Goal: Transaction & Acquisition: Purchase product/service

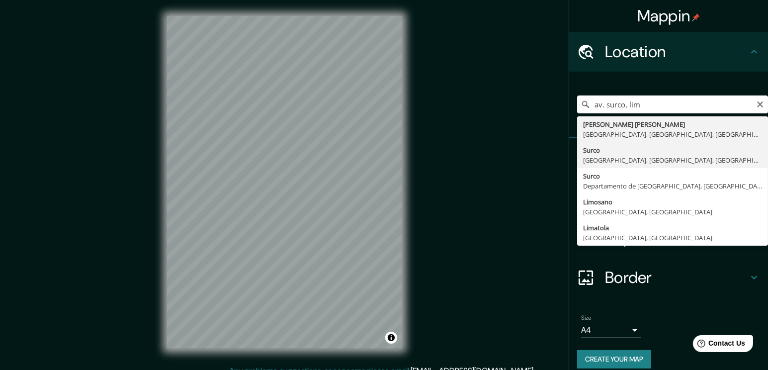
type input "Surco, Lima, Provincia de Lima, Perú"
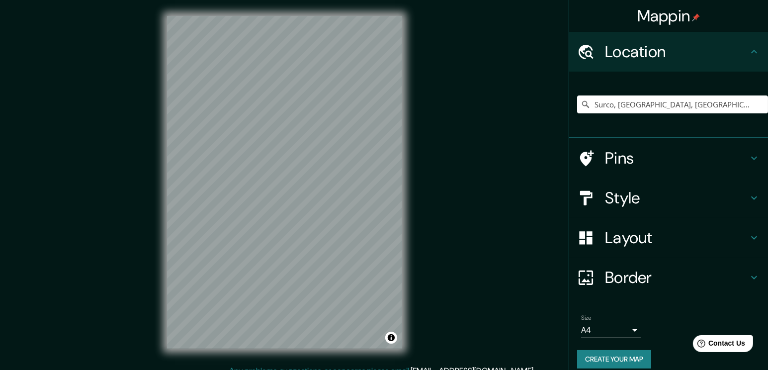
click at [628, 207] on h4 "Style" at bounding box center [676, 198] width 143 height 20
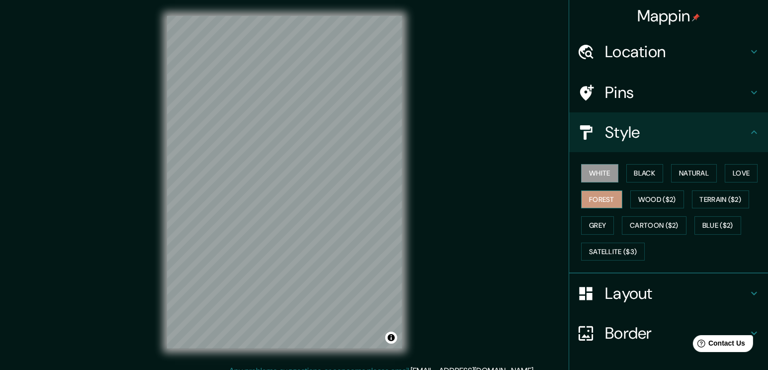
click at [604, 201] on button "Forest" at bounding box center [601, 199] width 41 height 18
click at [692, 168] on button "Natural" at bounding box center [694, 173] width 46 height 18
click at [449, 184] on div "Mappin Location Surco, Lima, Provincia de Lima, Perú Pins Style White Black Nat…" at bounding box center [384, 190] width 768 height 381
click at [414, 198] on div "© Mapbox © OpenStreetMap Improve this map" at bounding box center [284, 182] width 267 height 365
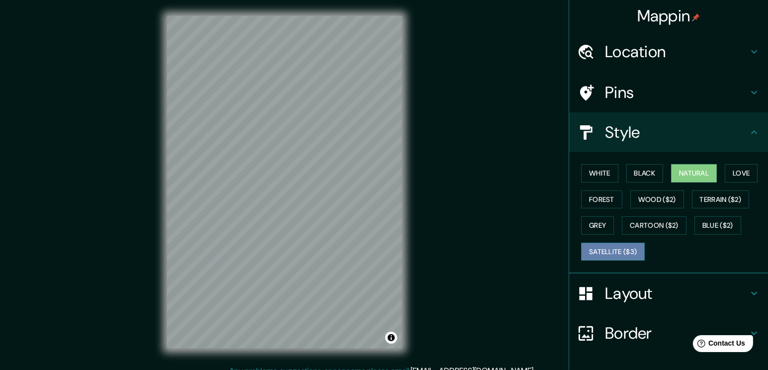
click at [599, 254] on button "Satellite ($3)" at bounding box center [613, 252] width 64 height 18
click at [647, 176] on button "Black" at bounding box center [644, 173] width 37 height 18
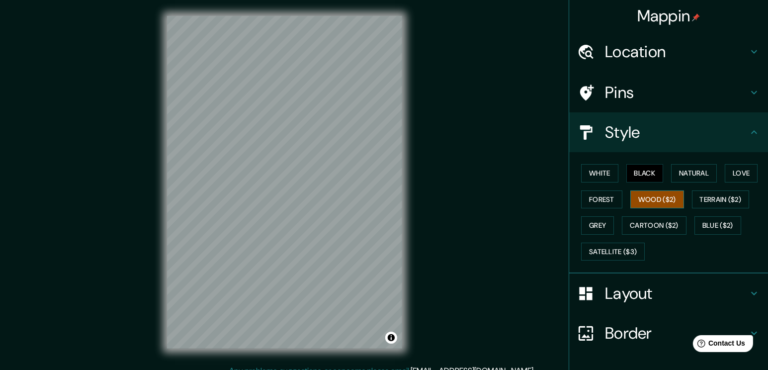
click at [652, 192] on button "Wood ($2)" at bounding box center [657, 199] width 54 height 18
click at [725, 174] on button "Love" at bounding box center [741, 173] width 33 height 18
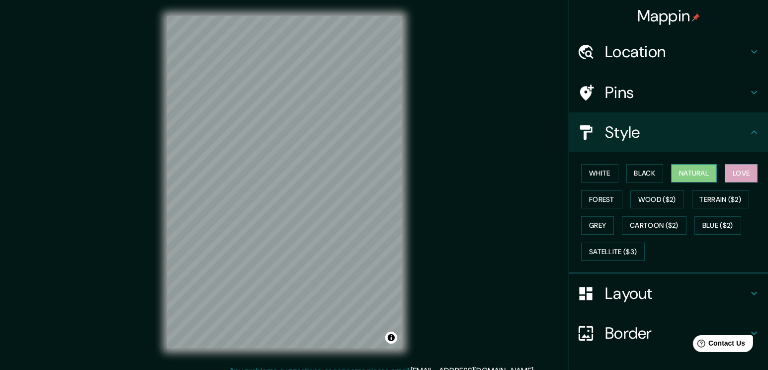
click at [692, 174] on button "Natural" at bounding box center [694, 173] width 46 height 18
click at [706, 201] on button "Terrain ($2)" at bounding box center [721, 199] width 58 height 18
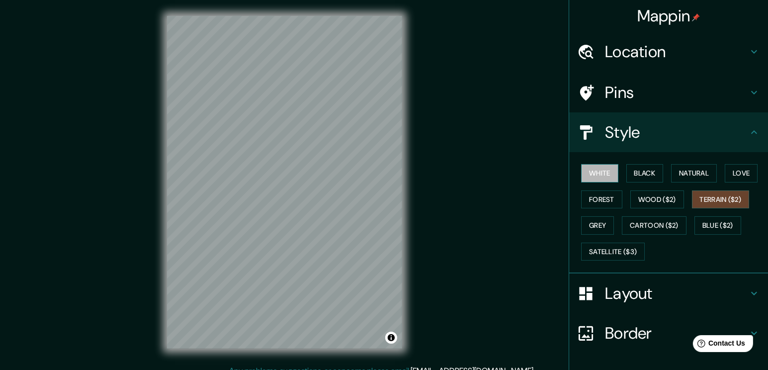
click at [599, 170] on button "White" at bounding box center [599, 173] width 37 height 18
click at [607, 247] on button "Satellite ($3)" at bounding box center [613, 252] width 64 height 18
click at [589, 172] on button "White" at bounding box center [599, 173] width 37 height 18
click at [686, 169] on button "Natural" at bounding box center [694, 173] width 46 height 18
click at [616, 292] on h4 "Layout" at bounding box center [676, 293] width 143 height 20
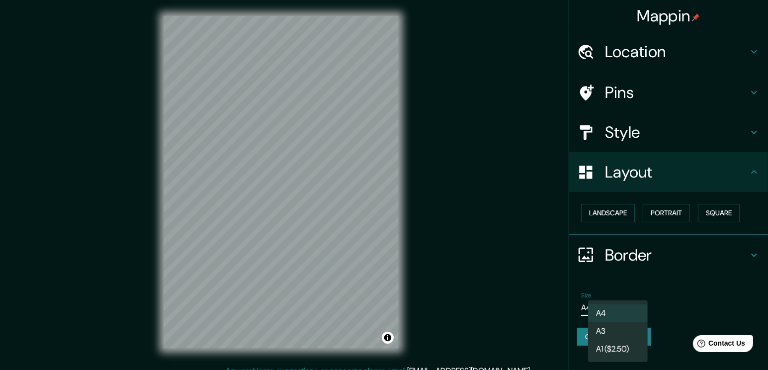
click at [611, 304] on body "Mappin Location Surco, Lima, Provincia de Lima, Perú Pins Style Layout Landscap…" at bounding box center [384, 185] width 768 height 370
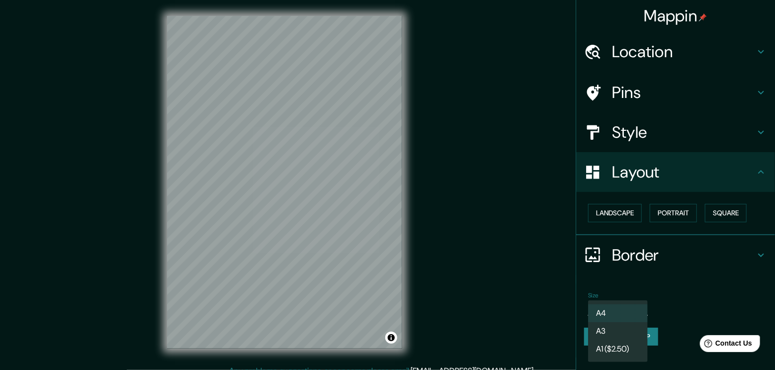
click at [607, 330] on li "A3" at bounding box center [618, 331] width 60 height 18
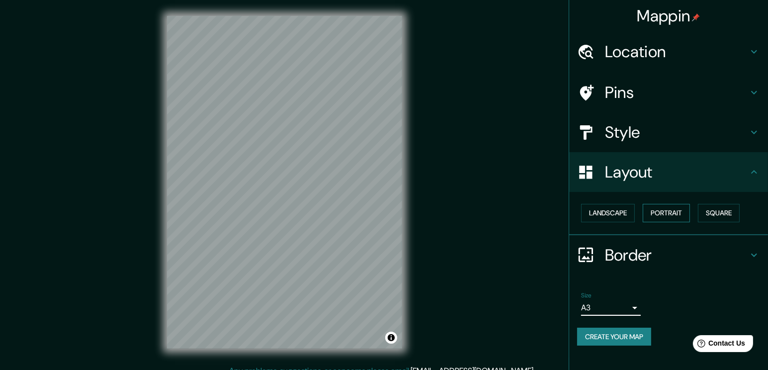
click at [669, 216] on button "Portrait" at bounding box center [666, 213] width 47 height 18
click at [710, 213] on button "Square" at bounding box center [719, 213] width 42 height 18
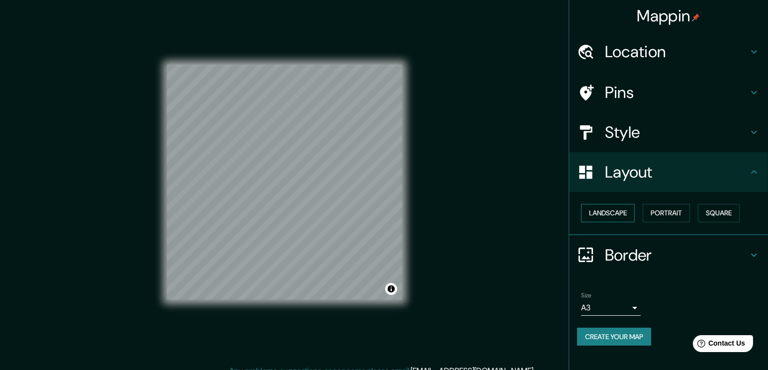
click at [622, 213] on button "Landscape" at bounding box center [608, 213] width 54 height 18
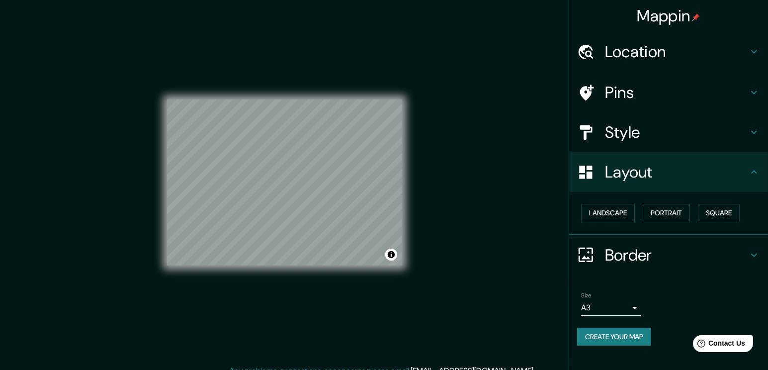
click at [622, 337] on button "Create your map" at bounding box center [614, 337] width 74 height 18
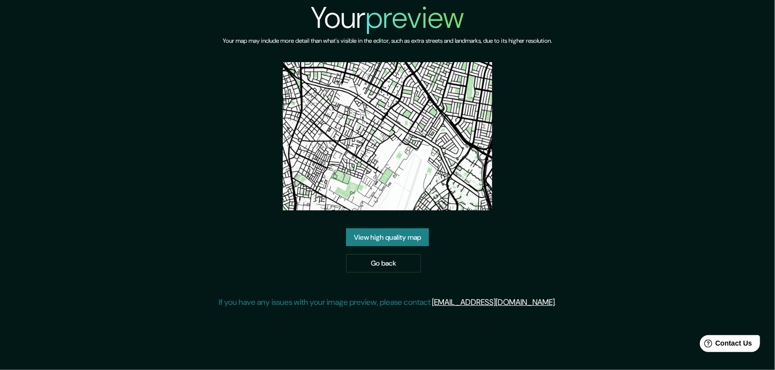
click at [395, 240] on link "View high quality map" at bounding box center [387, 237] width 83 height 18
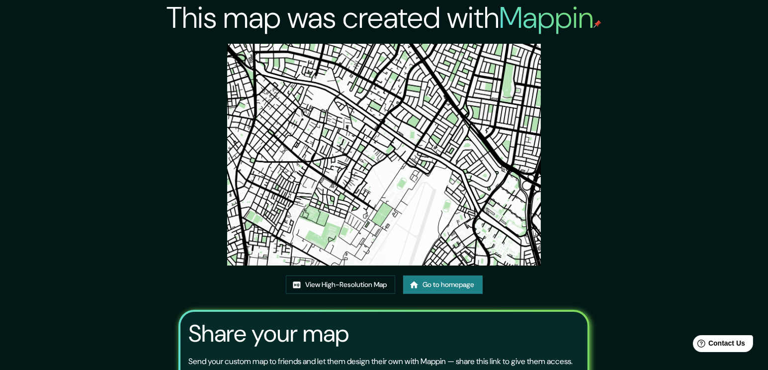
drag, startPoint x: 374, startPoint y: 91, endPoint x: 619, endPoint y: 116, distance: 246.2
click at [619, 116] on div "This map was created with Mappin View High-Resolution Map Go to homepage Share …" at bounding box center [384, 229] width 768 height 458
